Goal: Information Seeking & Learning: Get advice/opinions

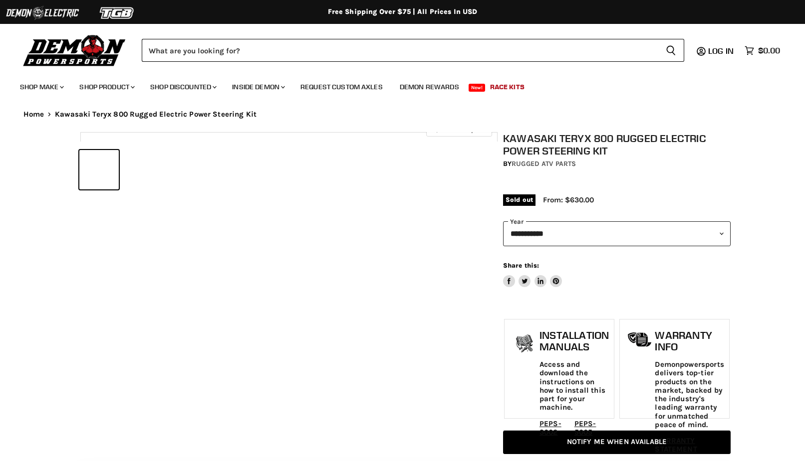
select select "******"
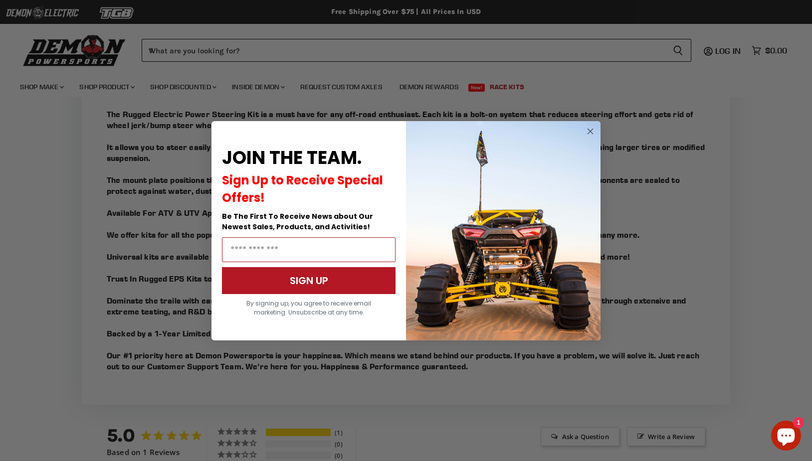
scroll to position [923, 0]
